Goal: Download file/media

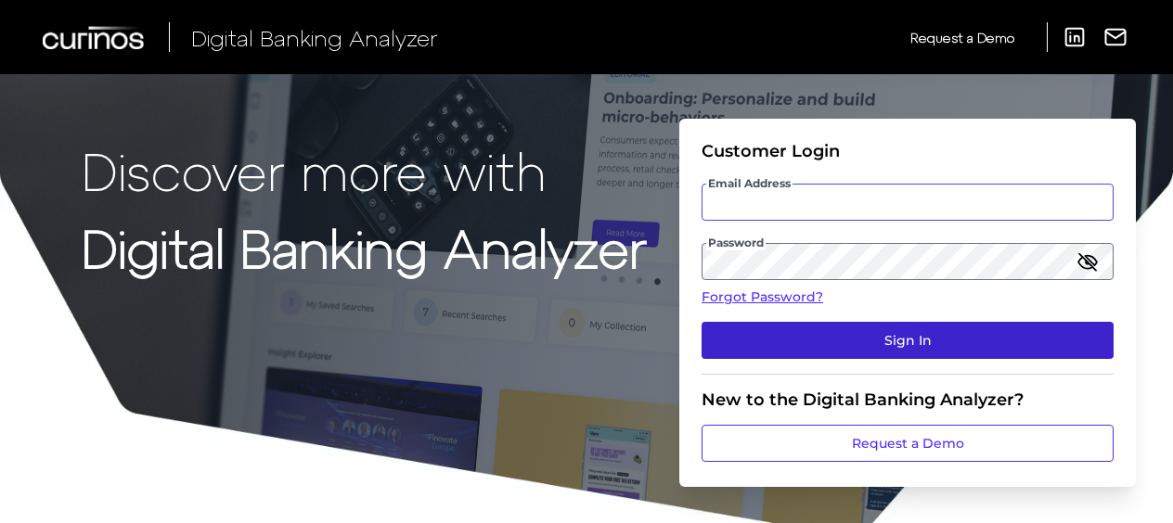
type input "[PERSON_NAME][EMAIL_ADDRESS][DOMAIN_NAME]"
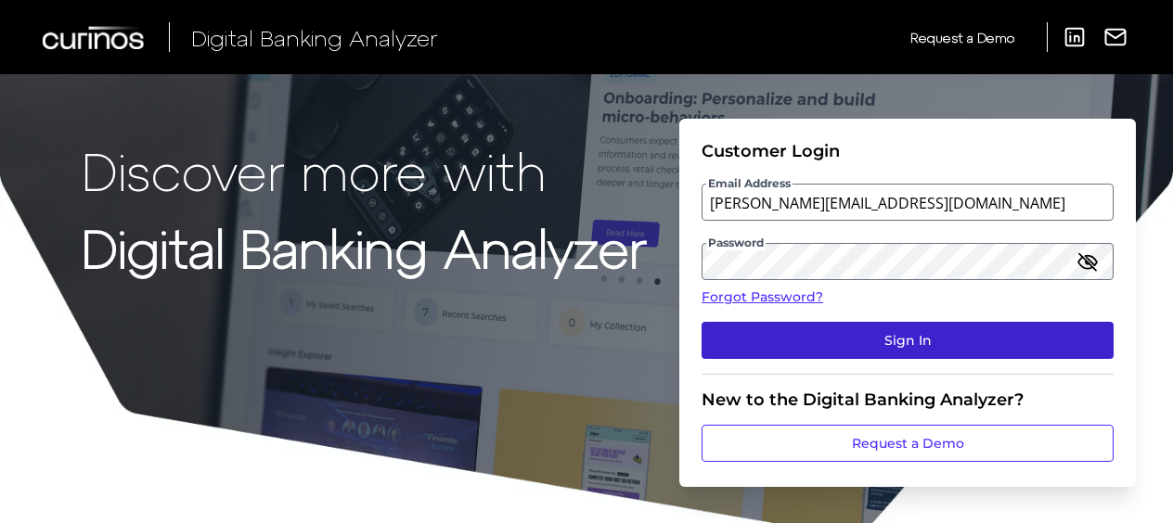
click at [878, 337] on button "Sign In" at bounding box center [908, 340] width 412 height 37
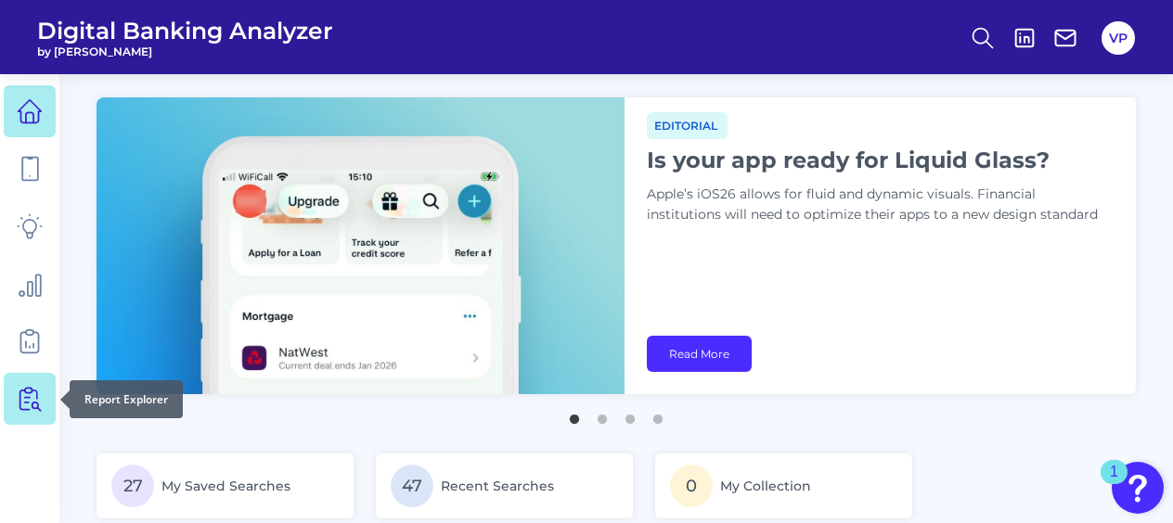
click at [20, 395] on icon at bounding box center [30, 399] width 26 height 26
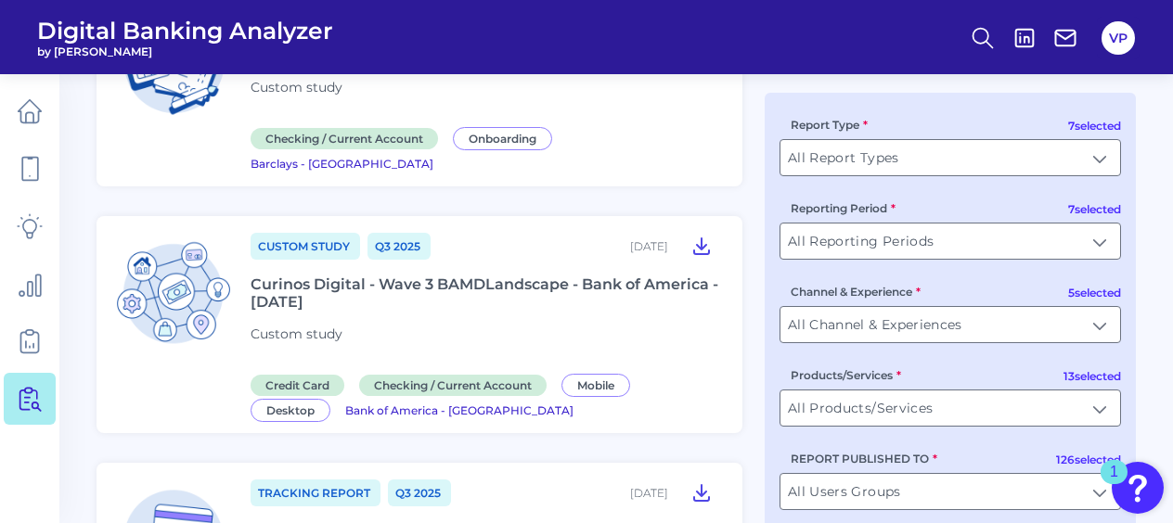
scroll to position [464, 0]
click at [450, 275] on div "Curinos Digital - Wave 3 BAMDLandscape - Bank of America - [DATE]" at bounding box center [486, 292] width 470 height 35
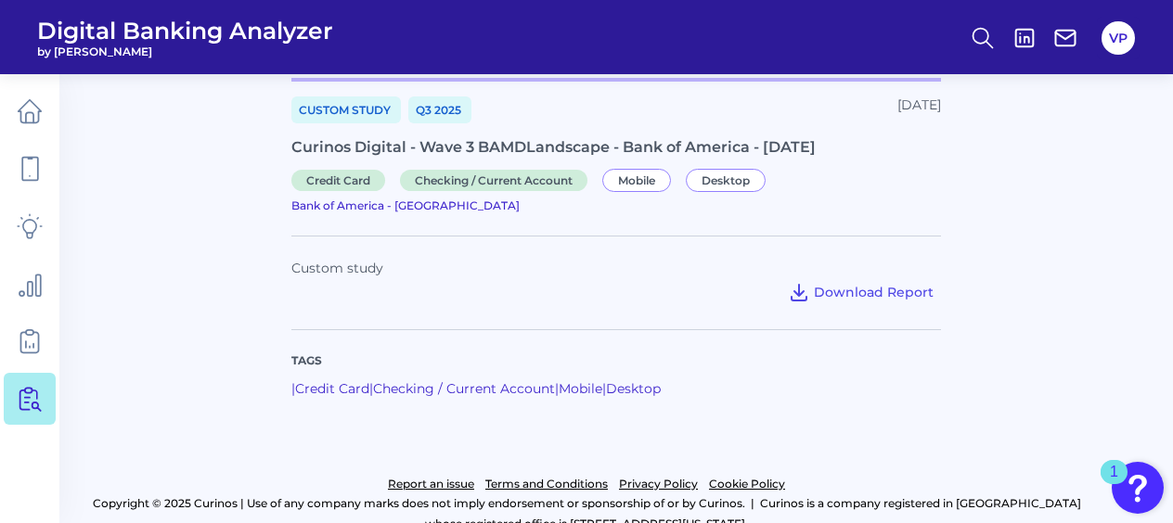
scroll to position [104, 0]
click at [834, 283] on span "Download Report" at bounding box center [874, 291] width 120 height 17
